Goal: Task Accomplishment & Management: Manage account settings

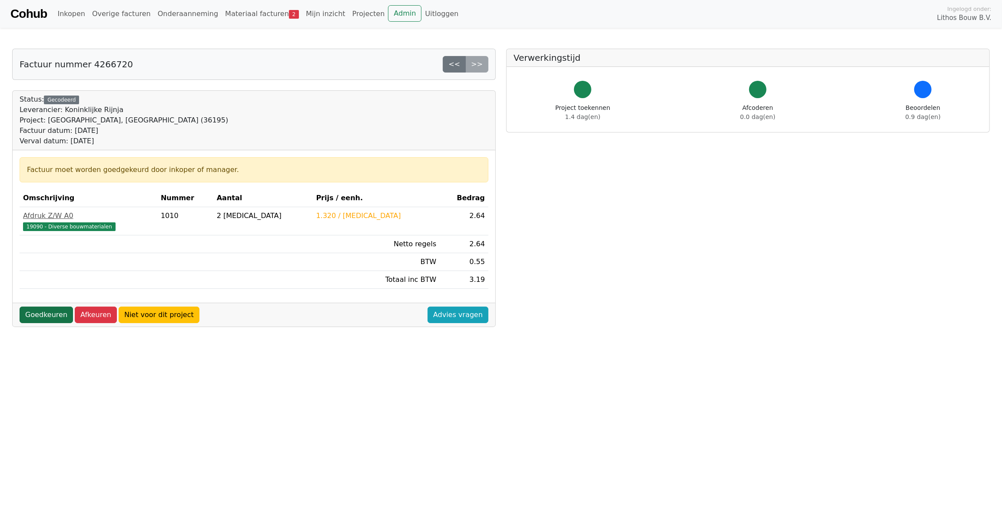
click at [41, 315] on link "Goedkeuren" at bounding box center [46, 315] width 53 height 17
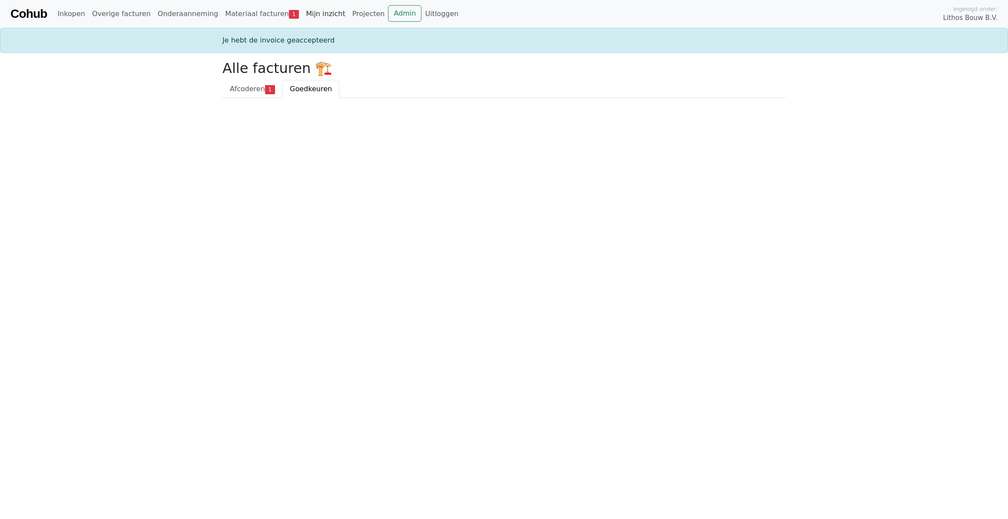
click at [302, 15] on link "Mijn inzicht" at bounding box center [325, 13] width 46 height 17
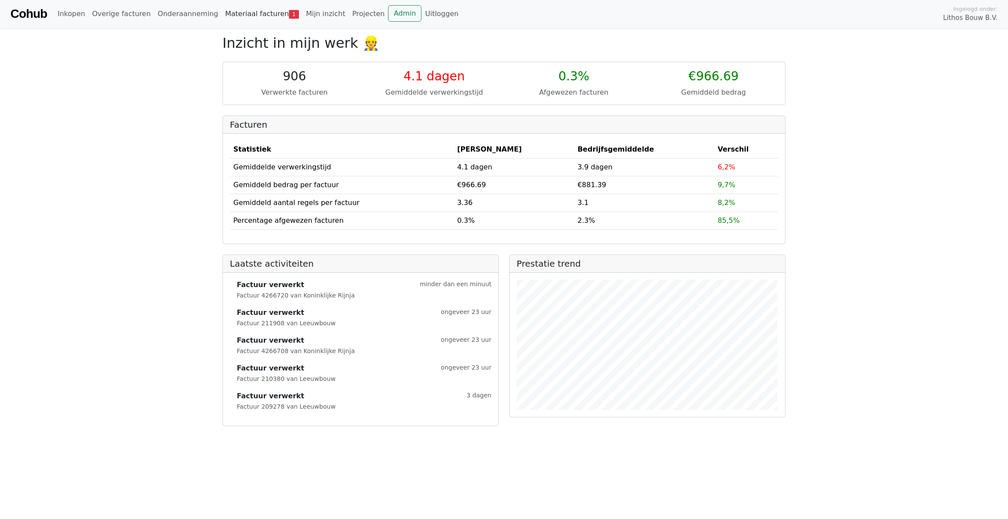
click at [227, 16] on link "Materiaal facturen 1" at bounding box center [262, 13] width 81 height 17
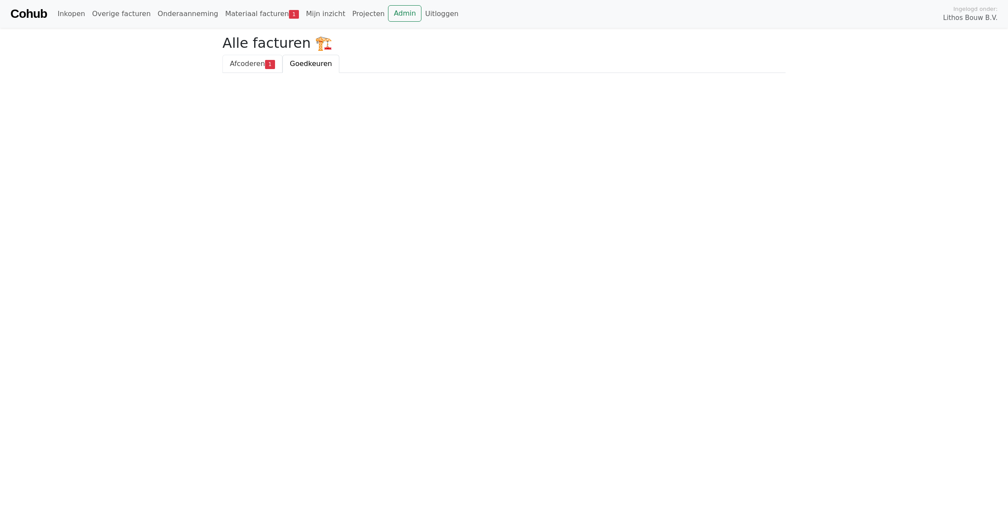
click at [249, 65] on span "Afcoderen" at bounding box center [247, 64] width 35 height 8
click at [264, 108] on div "180077559 - Hakron [GEOGRAPHIC_DATA]" at bounding box center [504, 106] width 548 height 10
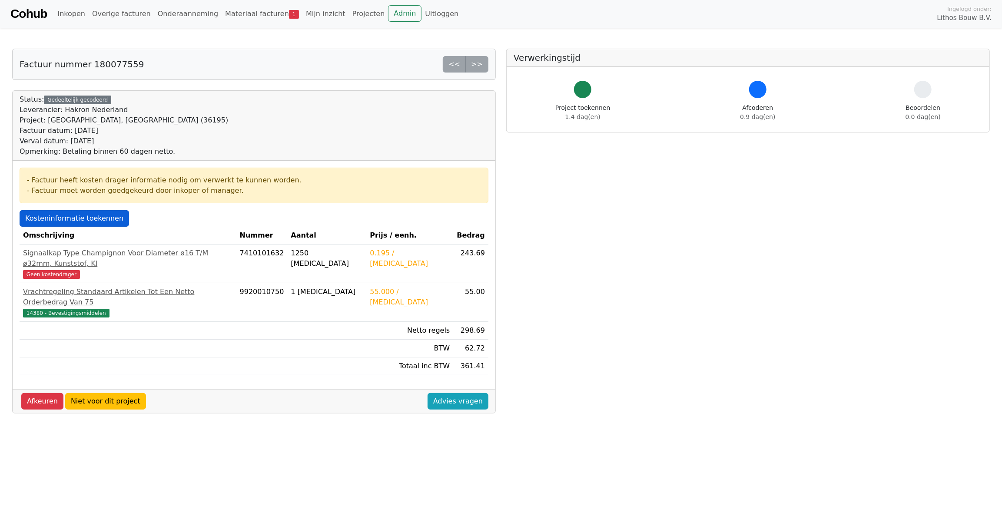
click at [72, 222] on link "Kosteninformatie toekennen" at bounding box center [75, 218] width 110 height 17
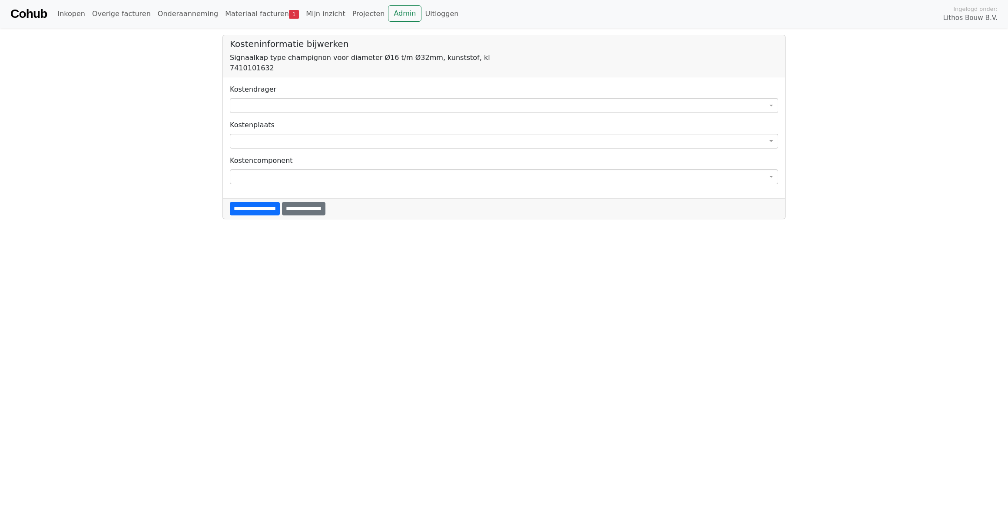
click at [293, 108] on span at bounding box center [504, 105] width 548 height 15
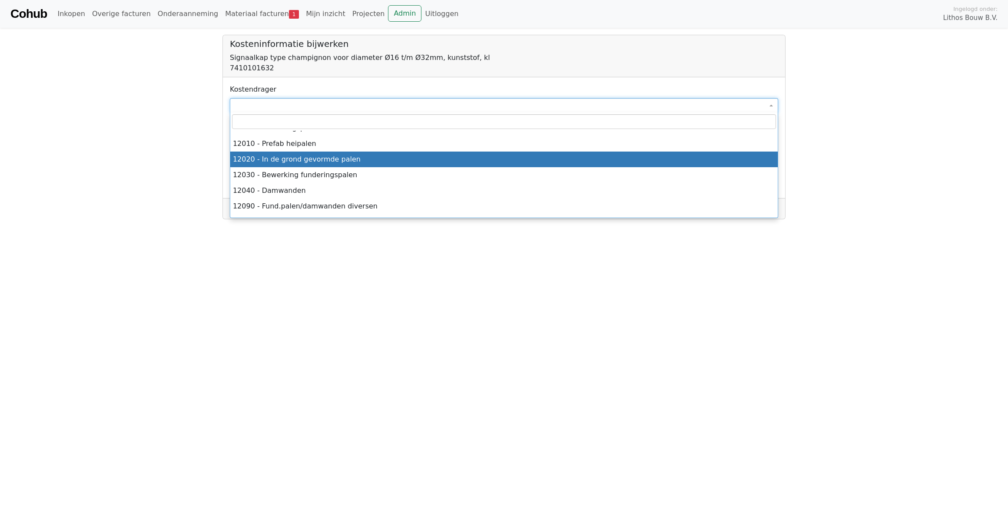
scroll to position [435, 0]
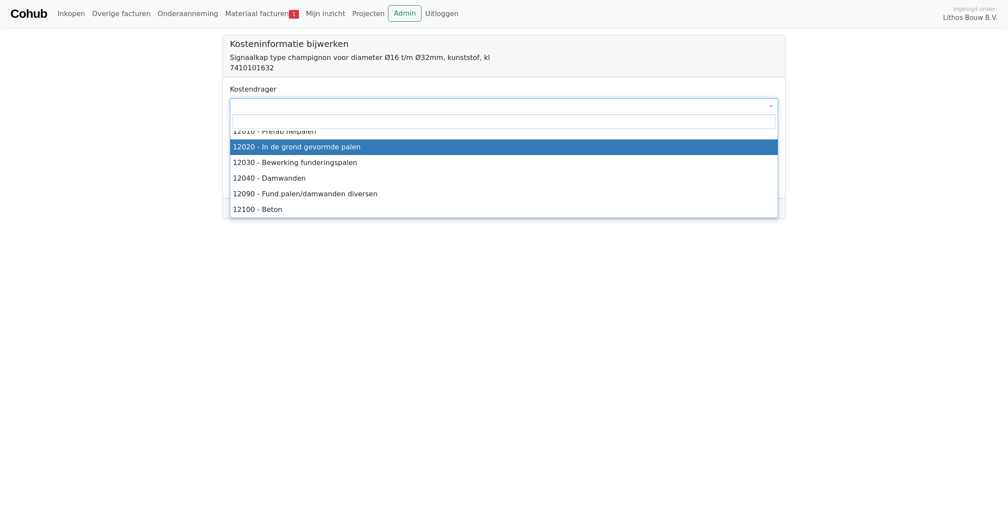
select select "**"
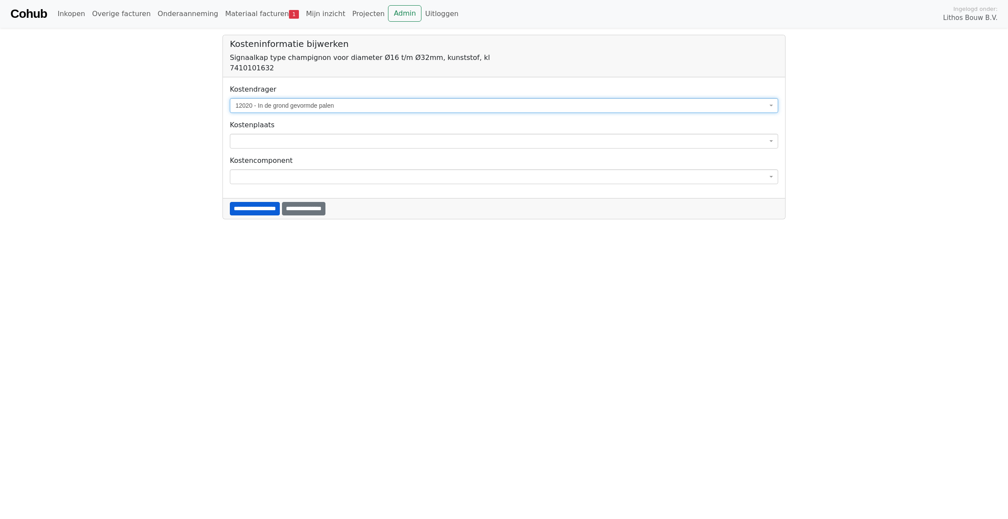
click at [280, 204] on input "**********" at bounding box center [255, 208] width 50 height 13
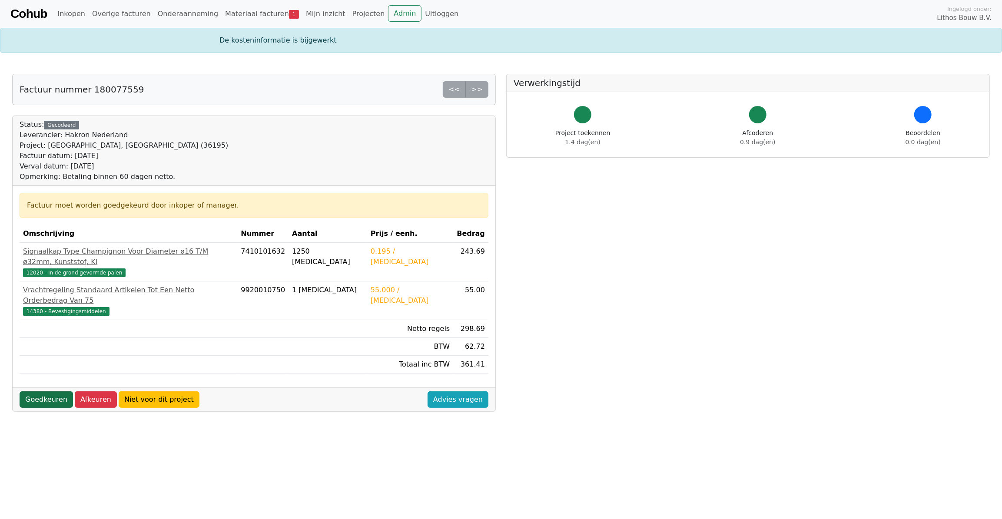
click at [40, 392] on link "Goedkeuren" at bounding box center [46, 400] width 53 height 17
